Goal: Obtain resource: Download file/media

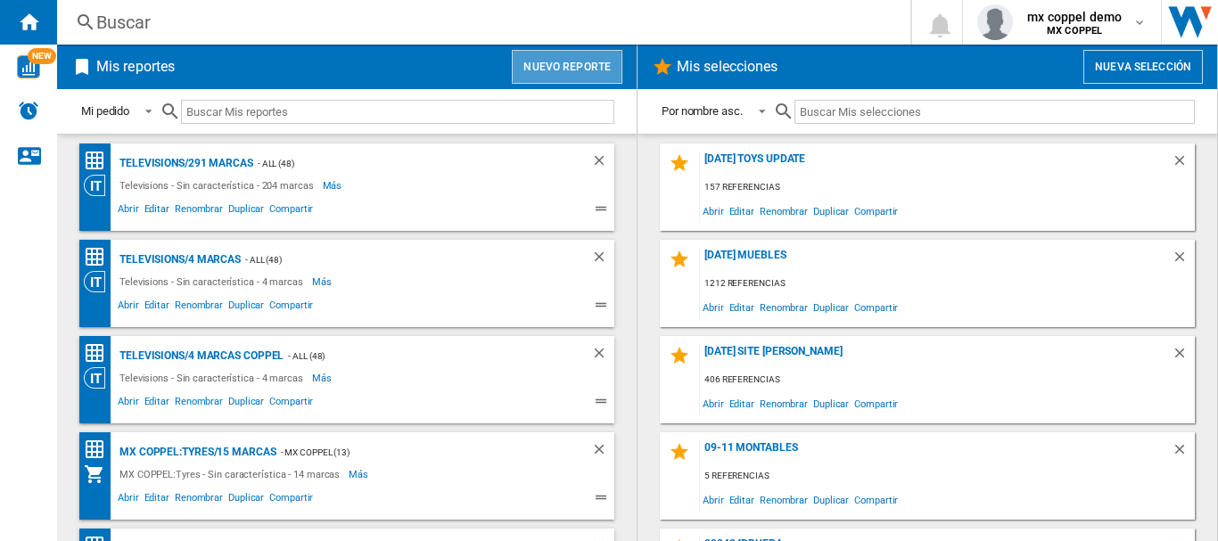
click at [565, 68] on button "Nuevo reporte" at bounding box center [567, 67] width 111 height 34
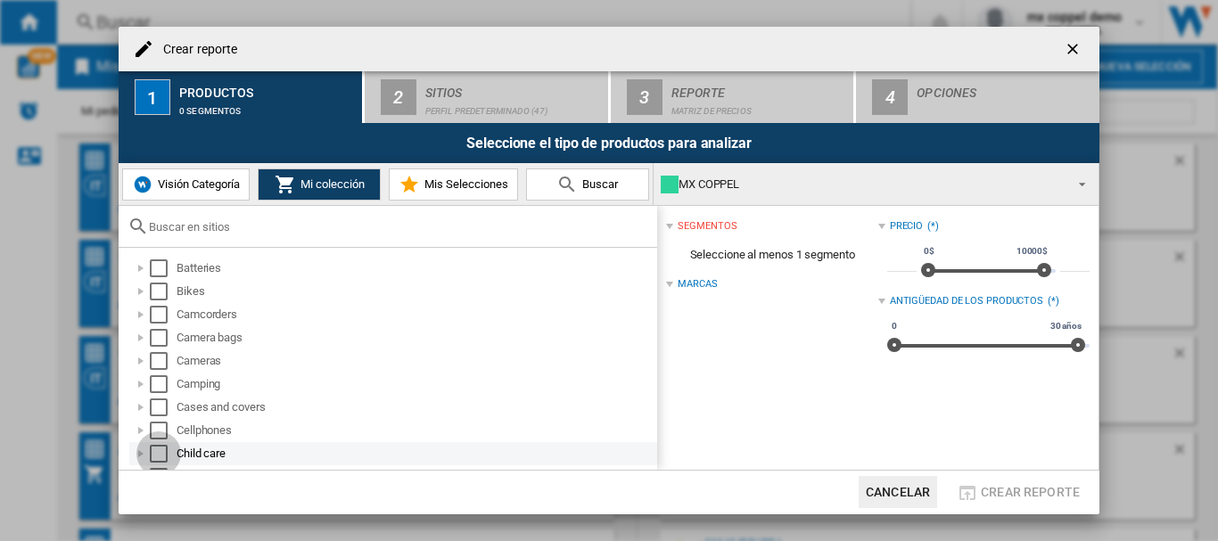
click at [158, 453] on div "Select" at bounding box center [159, 454] width 18 height 18
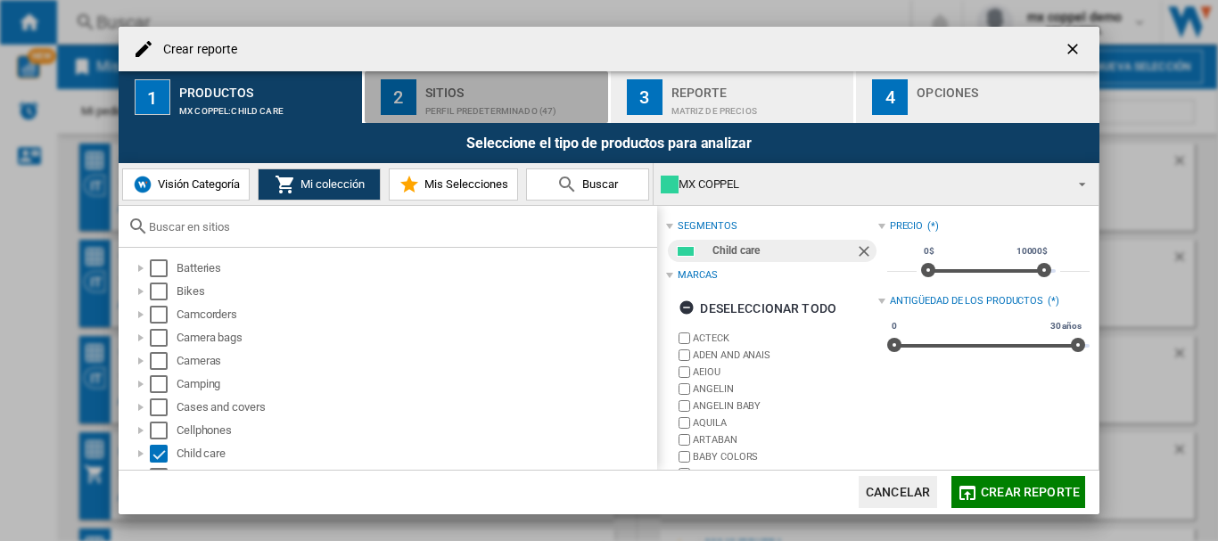
click at [426, 94] on div "Sitios" at bounding box center [513, 87] width 176 height 19
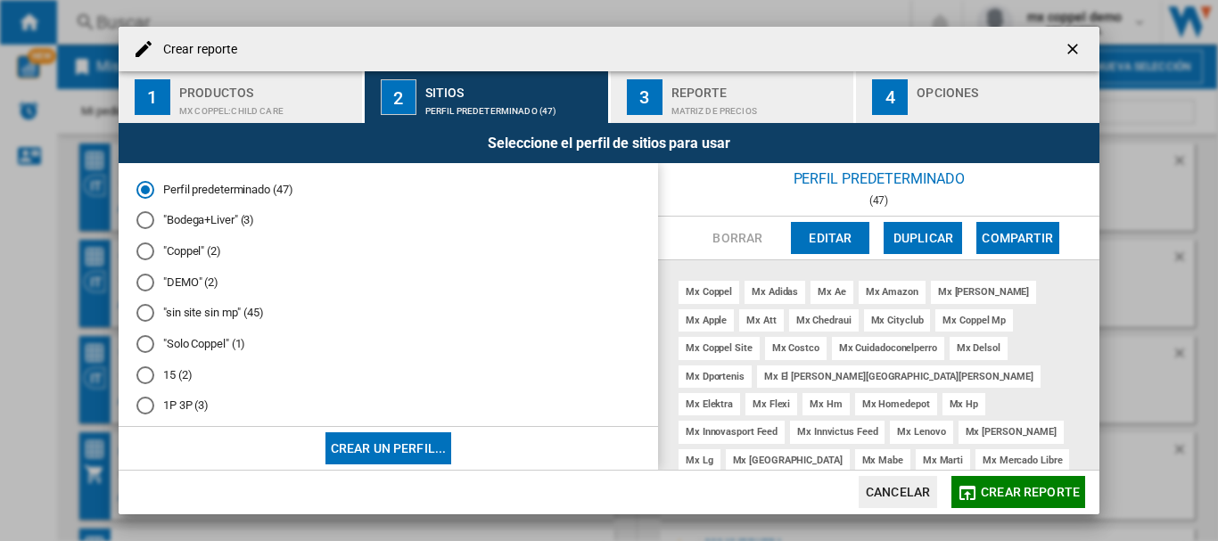
click at [210, 346] on md-radio-button ""Solo Coppel" (1)" at bounding box center [388, 344] width 504 height 17
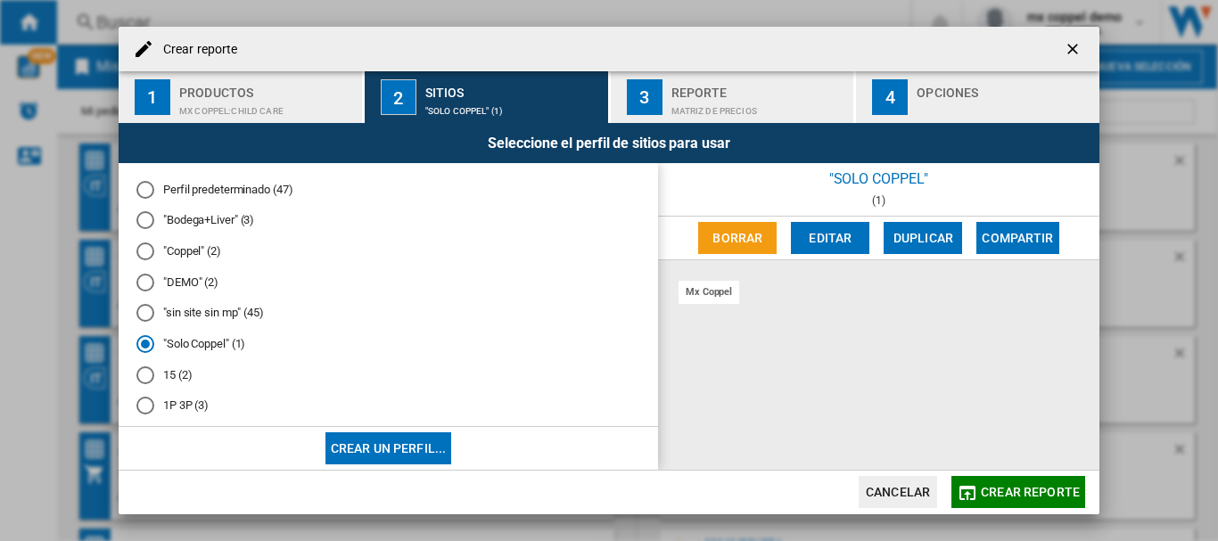
click at [1046, 491] on span "Crear reporte" at bounding box center [1030, 492] width 99 height 14
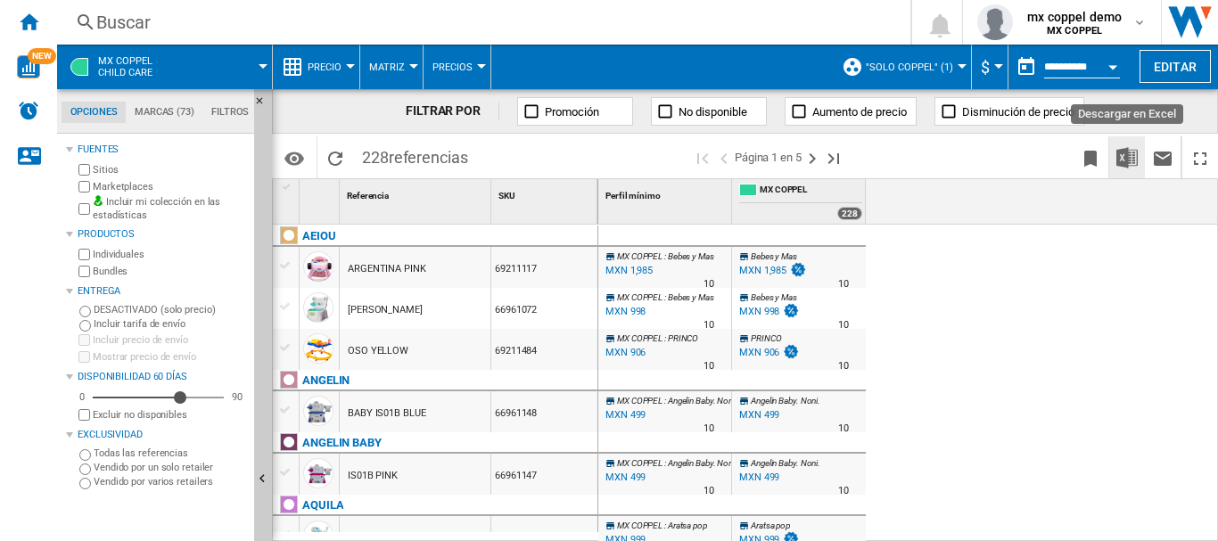
click at [1135, 156] on img "Descargar en Excel" at bounding box center [1127, 157] width 21 height 21
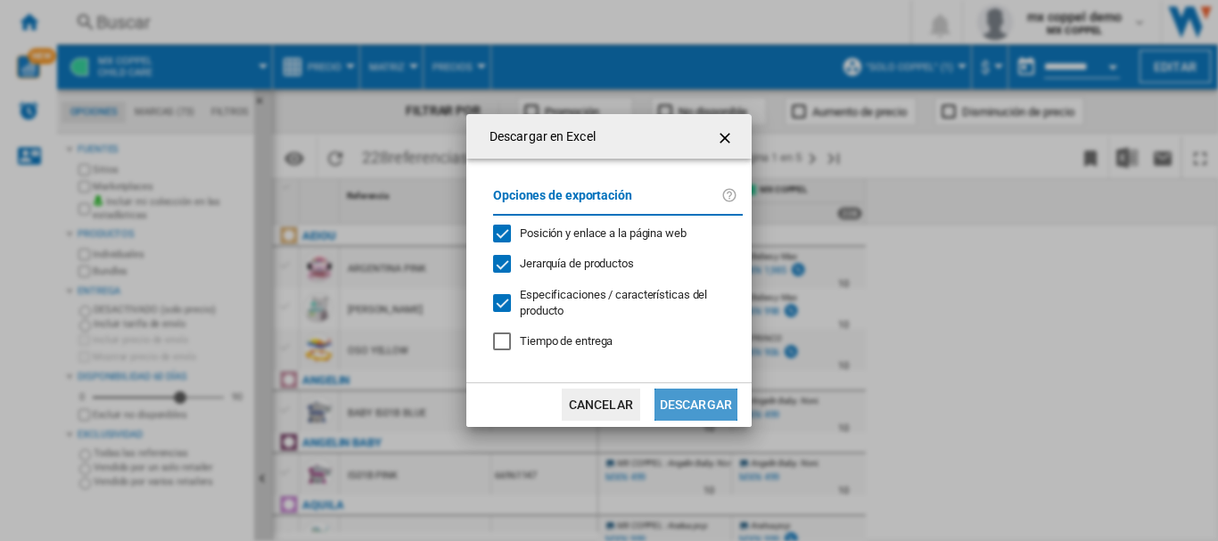
click at [718, 406] on button "Descargar" at bounding box center [696, 405] width 83 height 32
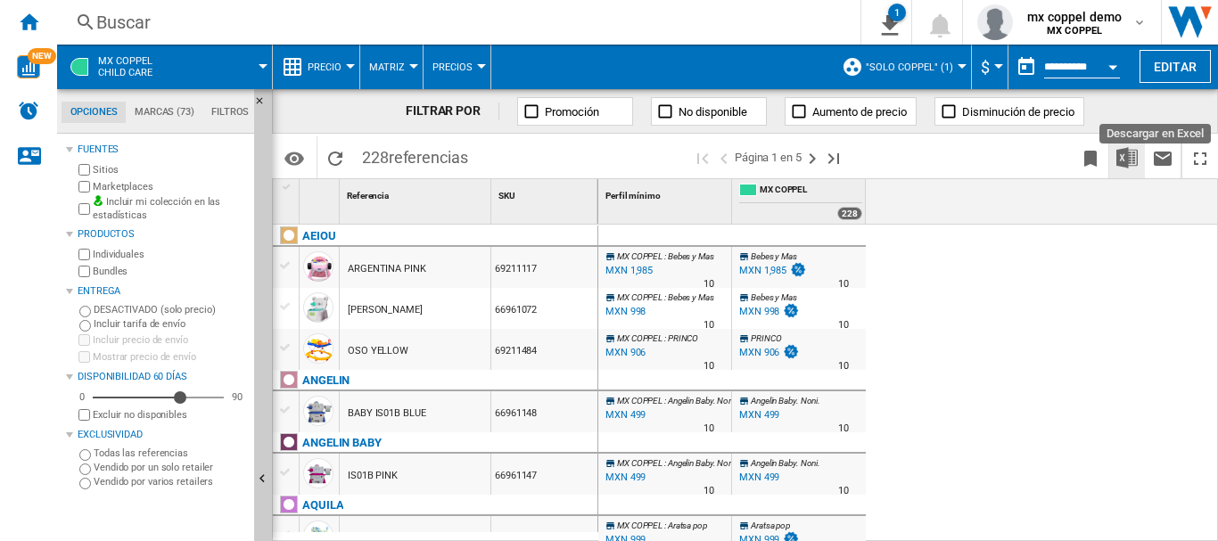
click at [1125, 160] on img "Descargar en Excel" at bounding box center [1127, 157] width 21 height 21
